Goal: Task Accomplishment & Management: Manage account settings

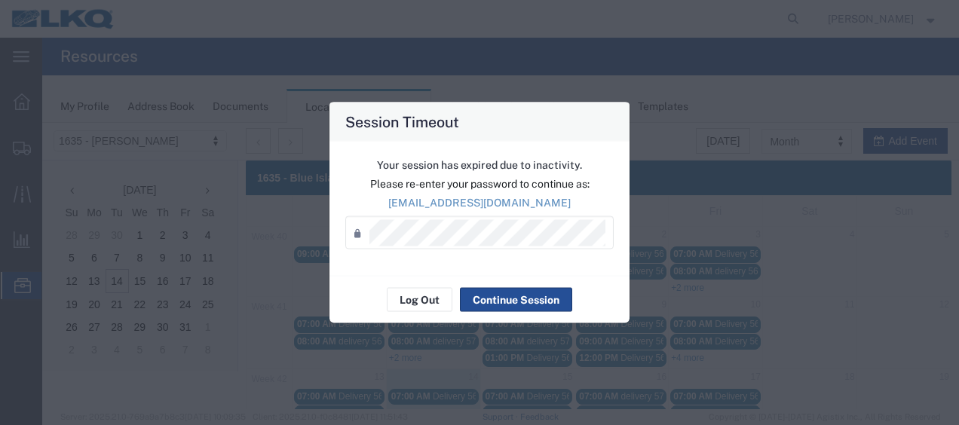
scroll to position [151, 0]
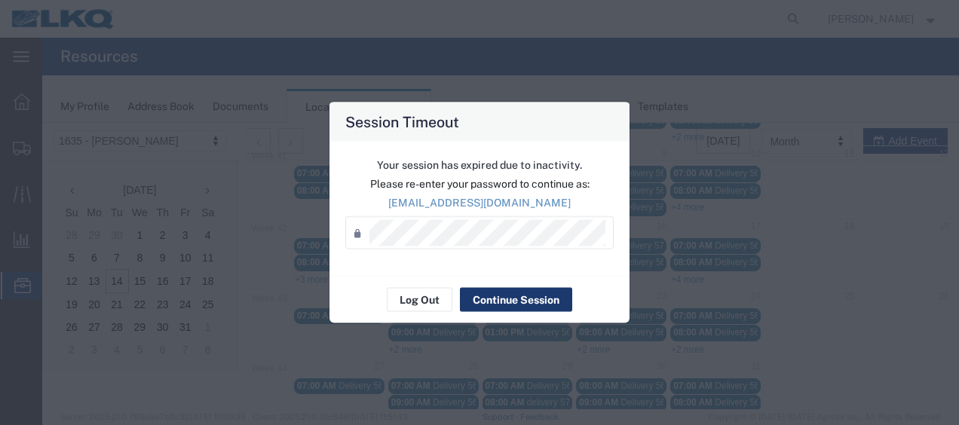
click at [493, 293] on button "Continue Session" at bounding box center [516, 300] width 112 height 24
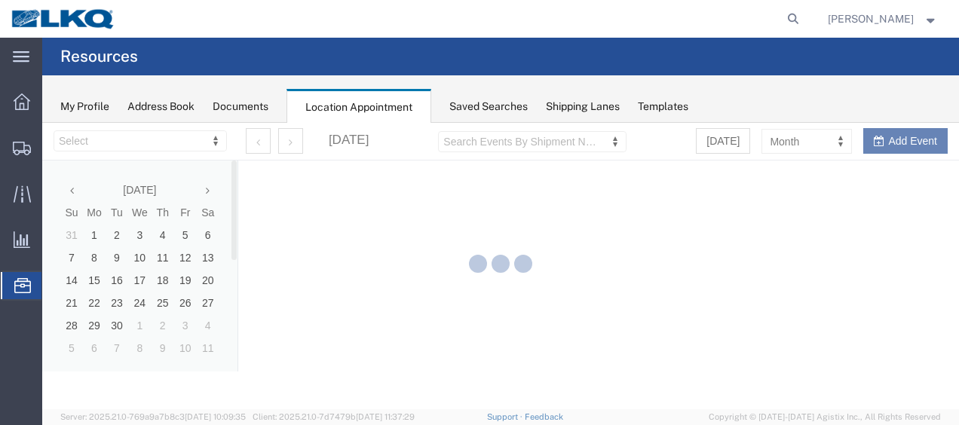
select select "27578"
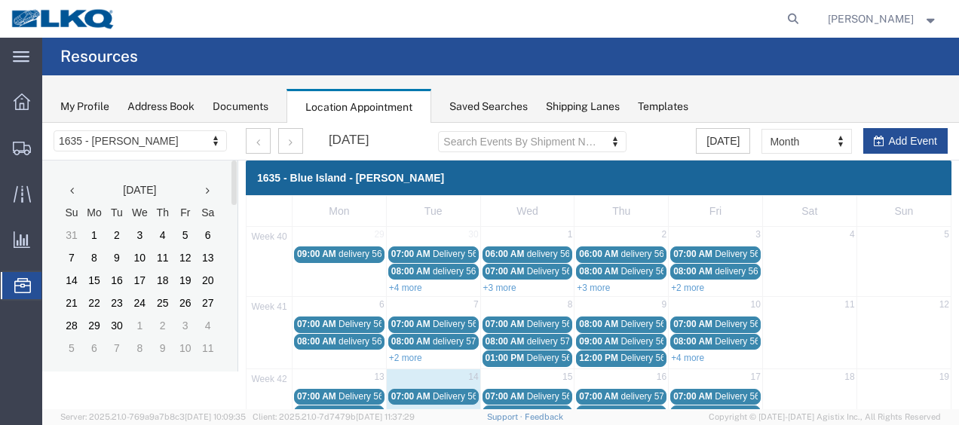
scroll to position [151, 0]
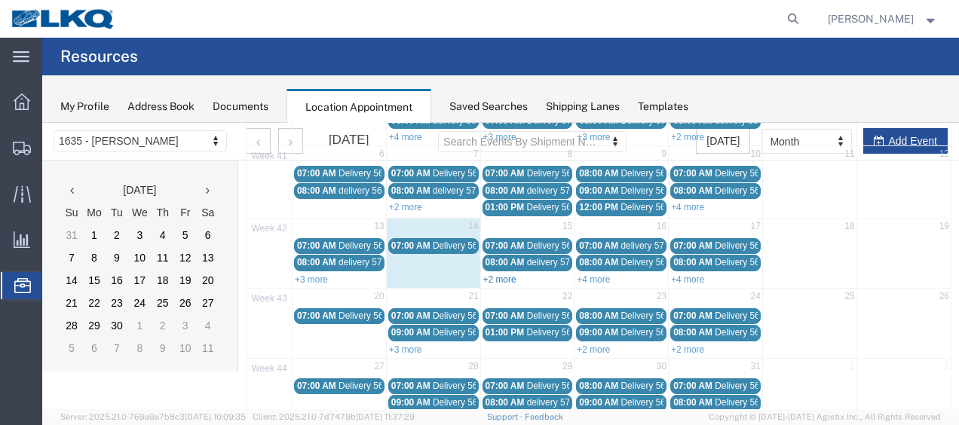
click at [497, 274] on link "+2 more" at bounding box center [499, 279] width 33 height 11
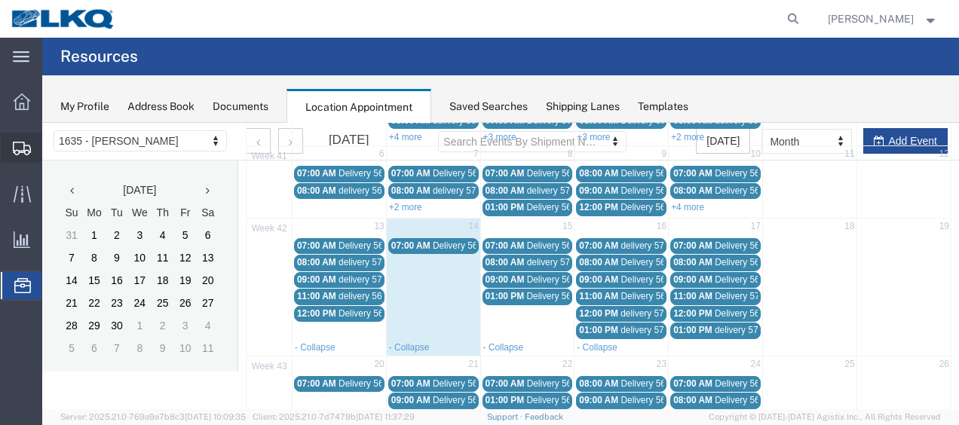
click at [0, 0] on span "Shipment Manager" at bounding box center [0, 0] width 0 height 0
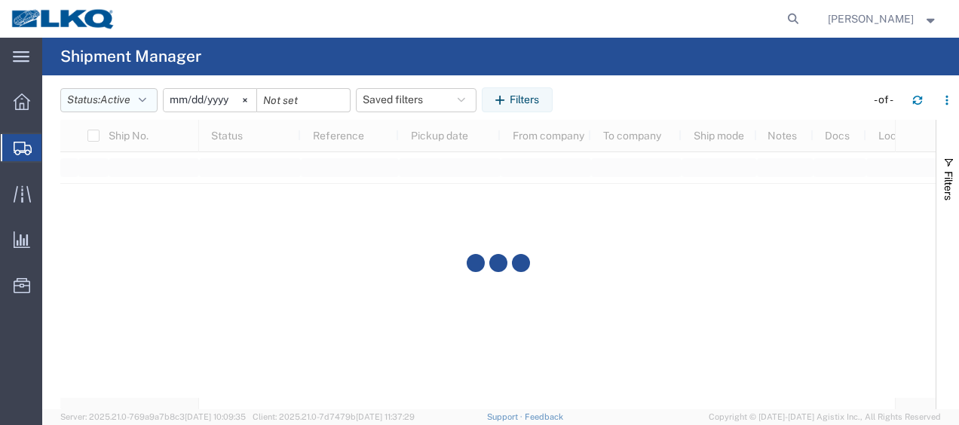
click at [146, 101] on icon "button" at bounding box center [143, 100] width 8 height 11
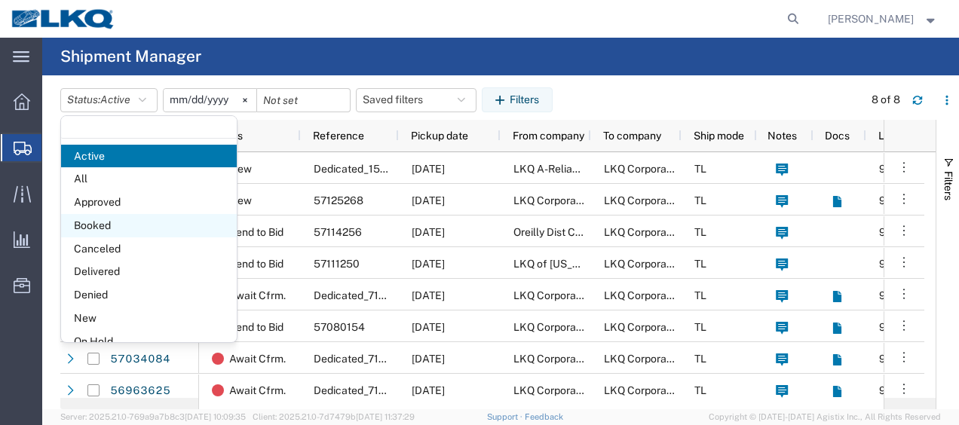
click at [114, 223] on span "Booked" at bounding box center [149, 225] width 176 height 23
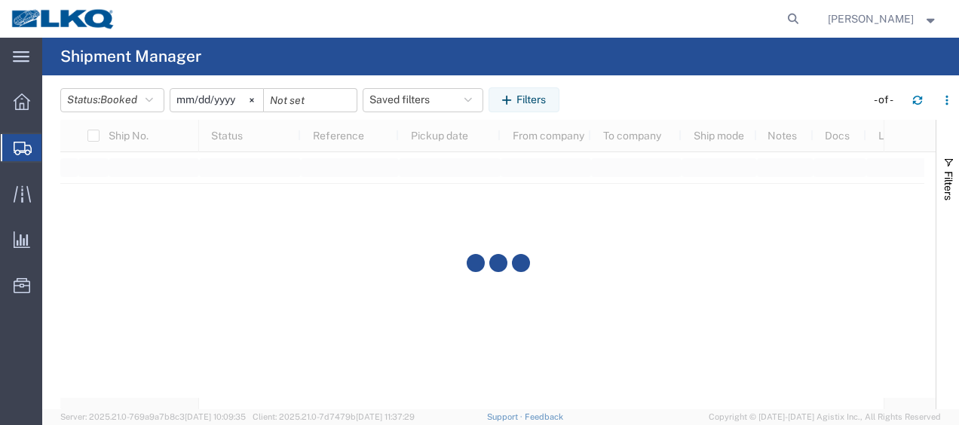
click at [179, 100] on input "2025-09-14" at bounding box center [216, 100] width 93 height 23
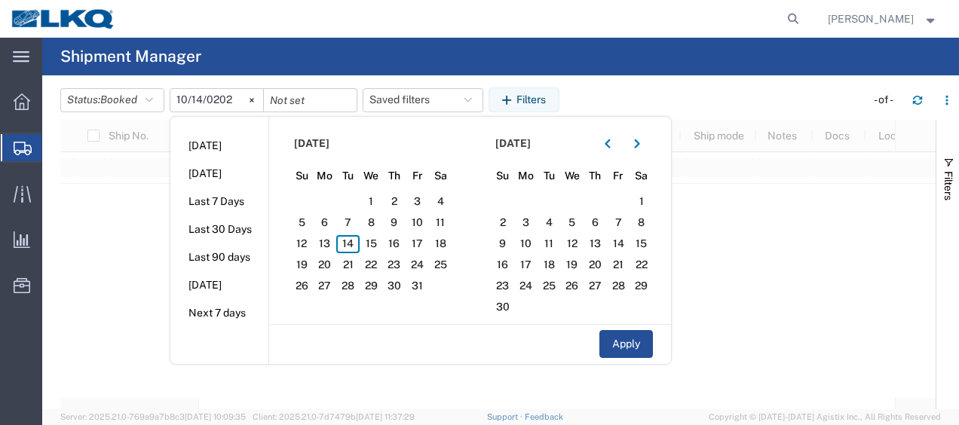
type input "2025-10-14"
click at [353, 247] on span "14" at bounding box center [347, 244] width 23 height 18
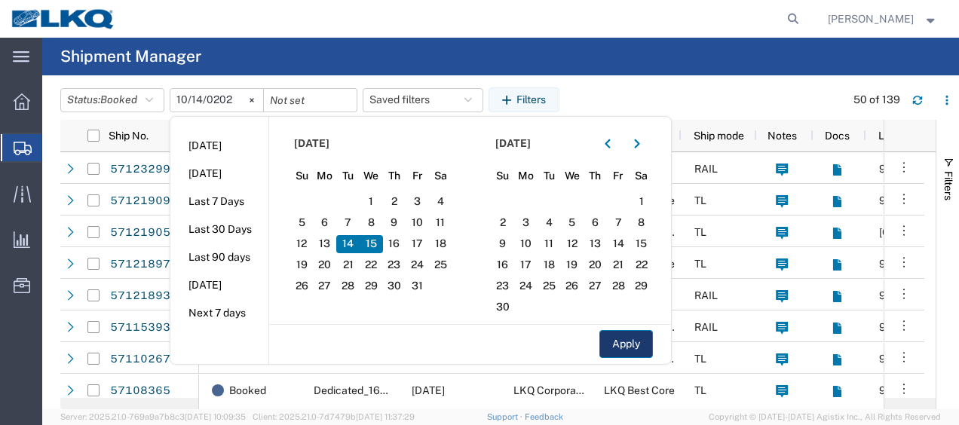
click at [638, 340] on button "Apply" at bounding box center [626, 344] width 54 height 28
type input "2025-10-15"
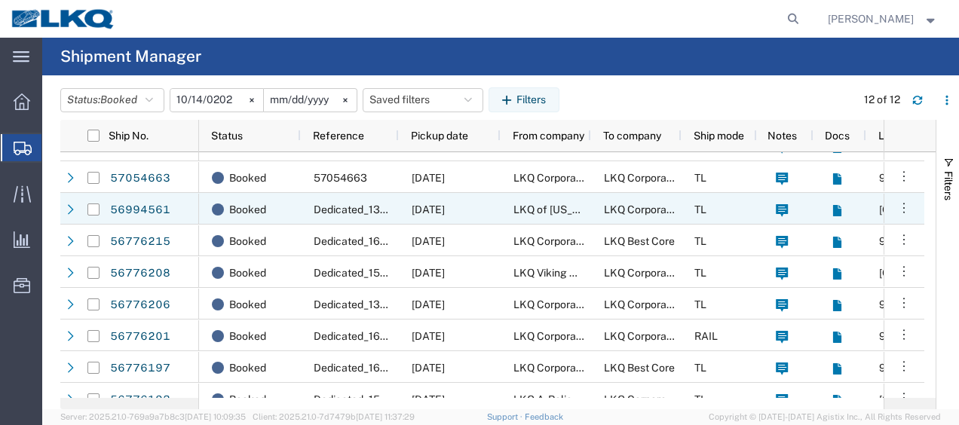
scroll to position [133, 0]
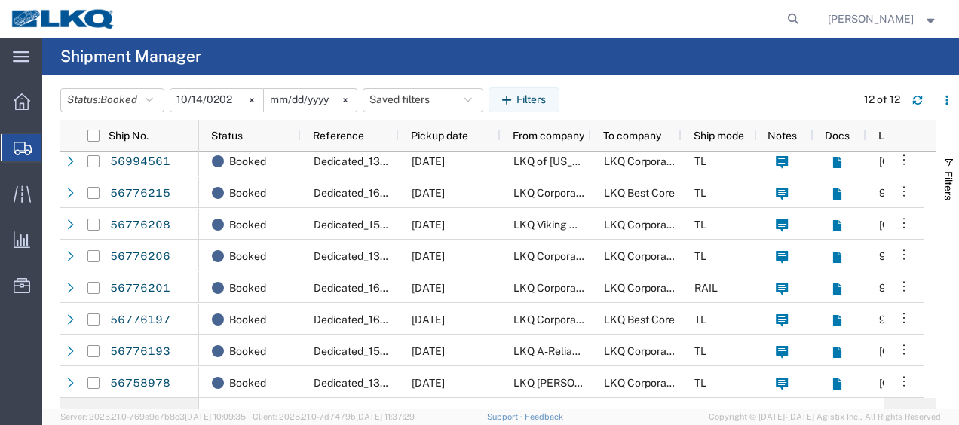
click at [936, 17] on strong "button" at bounding box center [931, 18] width 14 height 5
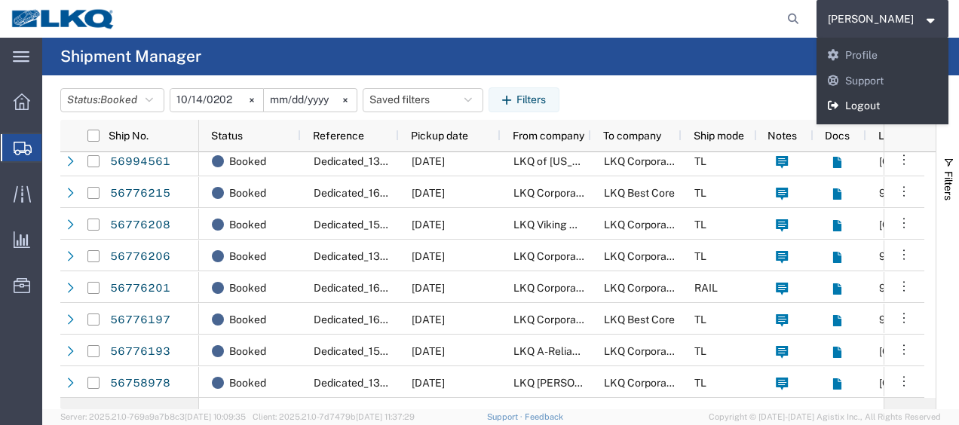
click at [880, 112] on link "Logout" at bounding box center [882, 106] width 133 height 26
